Goal: Task Accomplishment & Management: Use online tool/utility

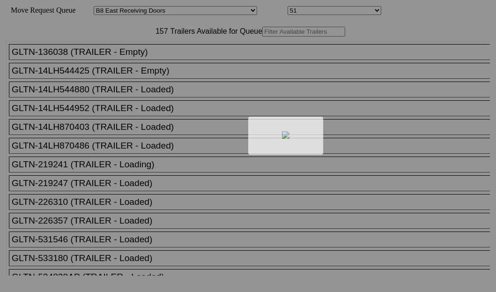
select select "536"
select select "8219"
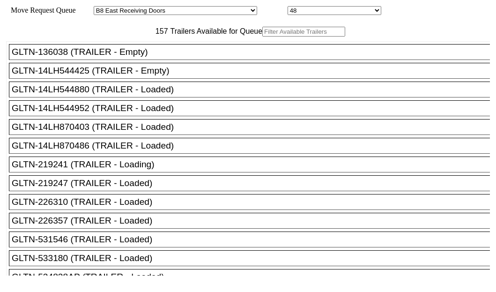
click at [262, 37] on input "text" at bounding box center [303, 32] width 83 height 10
paste input "14LH870486"
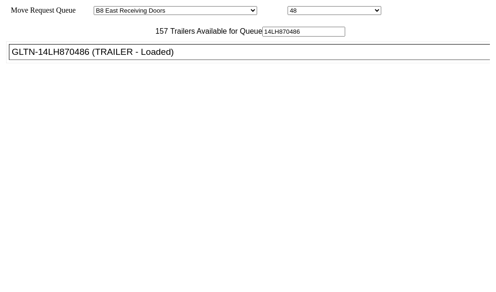
type input "14LH870486"
click at [84, 57] on div "GLTN-14LH870486 (TRAILER - Loaded)" at bounding box center [254, 52] width 484 height 10
drag, startPoint x: 84, startPoint y: 85, endPoint x: 179, endPoint y: 82, distance: 94.7
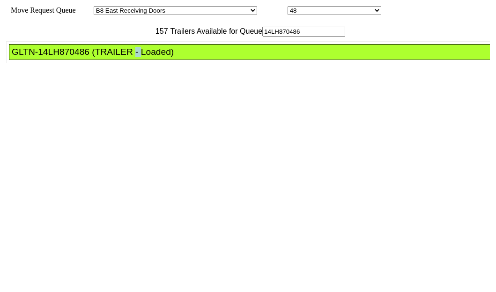
click at [84, 57] on div "GLTN-14LH870486 (TRAILER - Loaded)" at bounding box center [254, 52] width 484 height 10
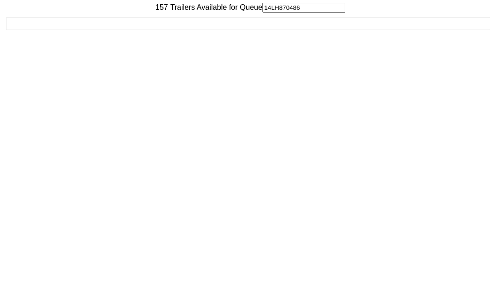
scroll to position [37, 0]
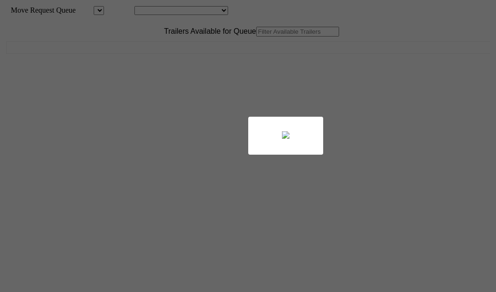
click at [163, 63] on div at bounding box center [248, 146] width 496 height 292
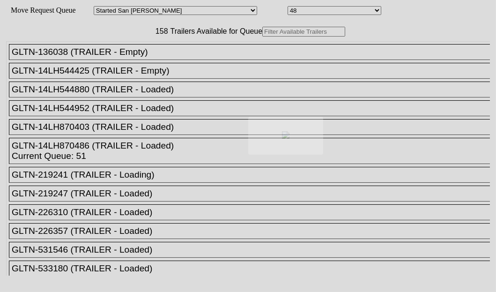
click at [163, 63] on div at bounding box center [248, 146] width 496 height 292
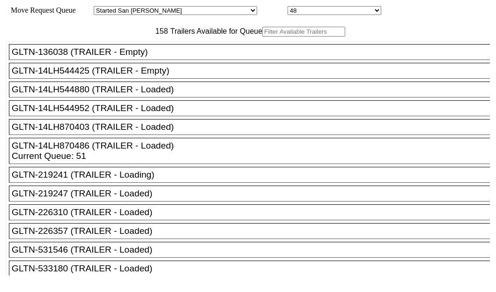
drag, startPoint x: 0, startPoint y: 0, endPoint x: 163, endPoint y: 62, distance: 174.6
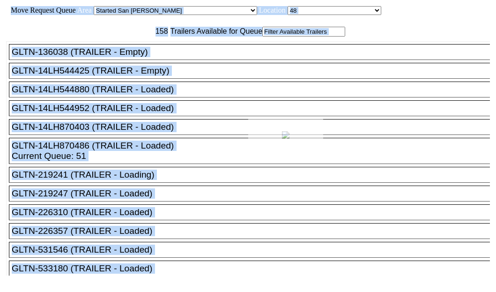
click at [163, 62] on div at bounding box center [248, 146] width 496 height 292
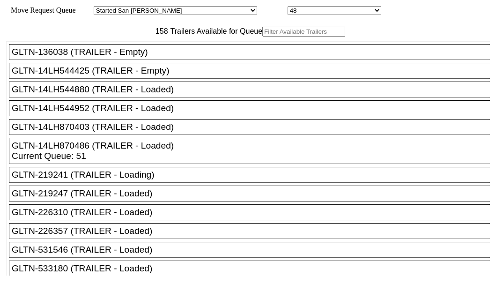
click at [262, 37] on input "text" at bounding box center [303, 32] width 83 height 10
paste input "GU1949"
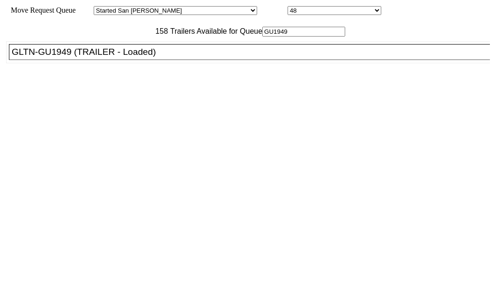
type input "GU1949"
click at [87, 57] on div "GLTN-GU1949 (TRAILER - Loaded)" at bounding box center [254, 52] width 484 height 10
drag, startPoint x: 87, startPoint y: 79, endPoint x: 163, endPoint y: 86, distance: 76.7
click at [87, 57] on div "GLTN-GU1949 (TRAILER - Loaded)" at bounding box center [254, 52] width 484 height 10
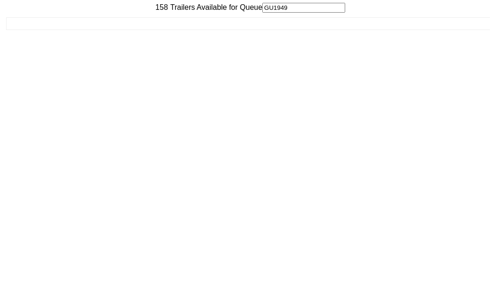
scroll to position [37, 0]
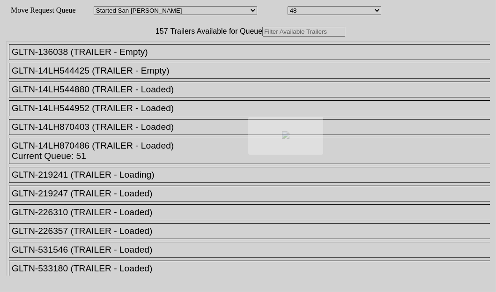
click at [148, 60] on body "Move Request Queue Area Started San Pedro Lost San Pedro Appt San Pedro B4 West…" at bounding box center [248, 158] width 489 height 309
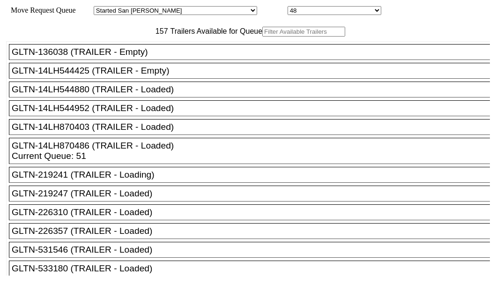
click at [262, 37] on input "text" at bounding box center [303, 32] width 83 height 10
paste input "JBHU032997"
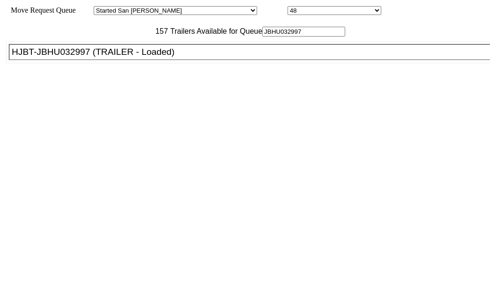
type input "JBHU032997"
click at [54, 57] on div "HJBT-JBHU032997 (TRAILER - Loaded)" at bounding box center [254, 52] width 484 height 10
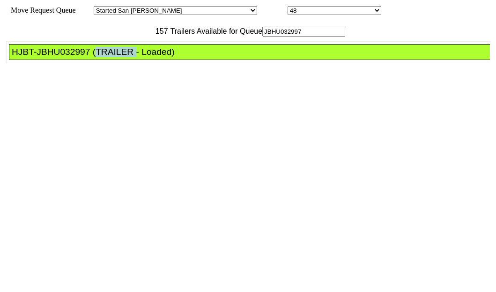
click at [54, 57] on div "HJBT-JBHU032997 (TRAILER - Loaded)" at bounding box center [254, 52] width 484 height 10
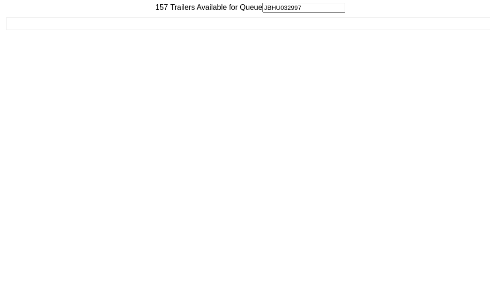
scroll to position [37, 0]
